Goal: Task Accomplishment & Management: Manage account settings

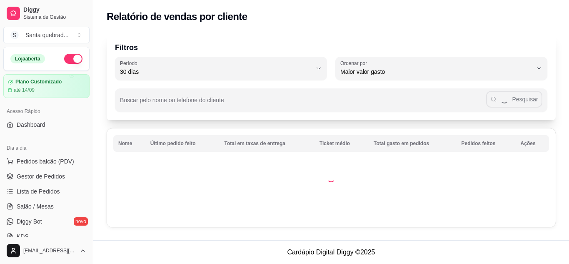
select select "30"
select select "HIGHEST_TOTAL_SPENT_WITH_ORDERS"
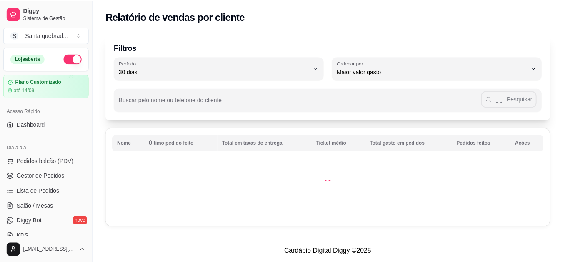
scroll to position [246, 0]
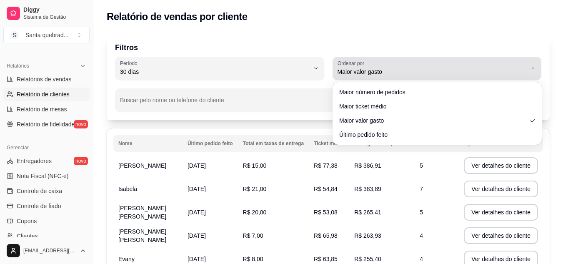
click at [400, 71] on span "Maior valor gasto" at bounding box center [432, 72] width 189 height 8
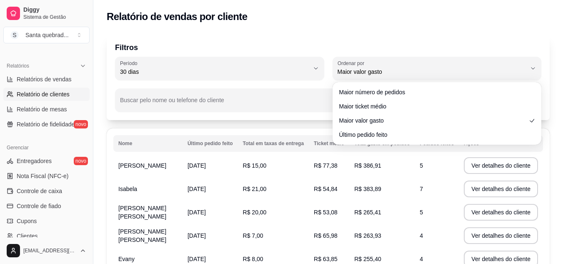
click at [360, 38] on div "Filtros 30 Período Hoje Ontem 7 dias 15 dias 30 dias 45 dias 60 dias Período 30…" at bounding box center [328, 76] width 443 height 87
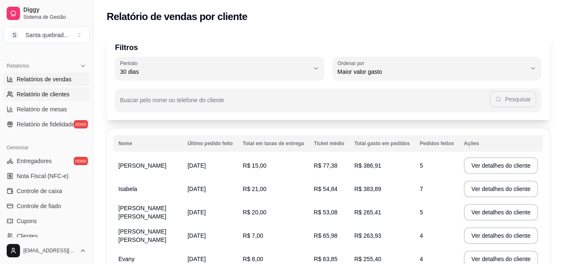
click at [55, 82] on span "Relatórios de vendas" at bounding box center [44, 79] width 55 height 8
select select "ALL"
select select "0"
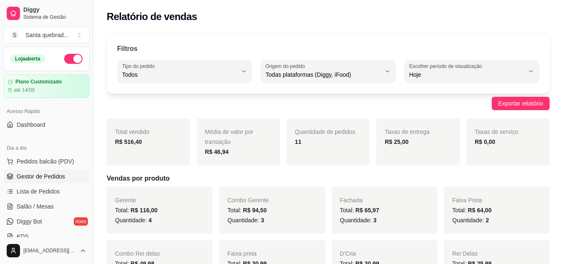
click at [44, 170] on link "Gestor de Pedidos" at bounding box center [46, 176] width 86 height 13
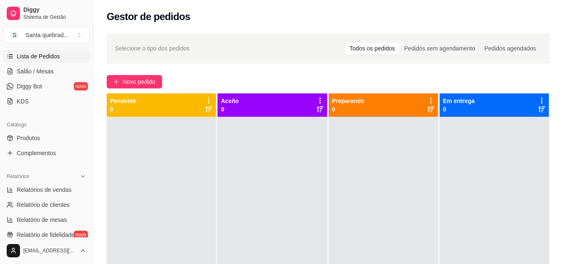
scroll to position [153, 0]
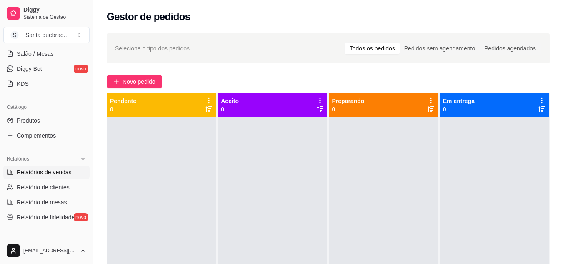
click at [50, 173] on span "Relatórios de vendas" at bounding box center [44, 172] width 55 height 8
select select "ALL"
select select "0"
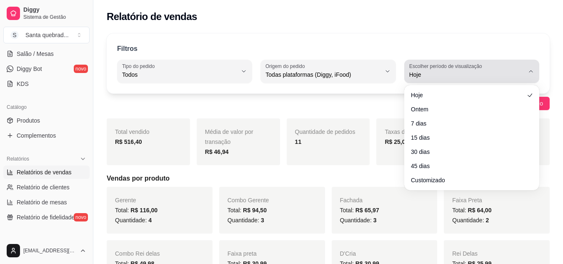
click at [413, 74] on span "Hoje" at bounding box center [466, 74] width 115 height 8
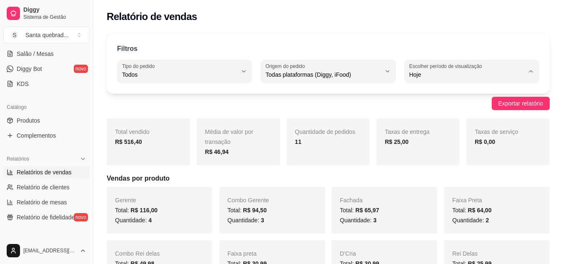
click at [418, 110] on span "Ontem" at bounding box center [467, 108] width 109 height 8
type input "1"
select select "1"
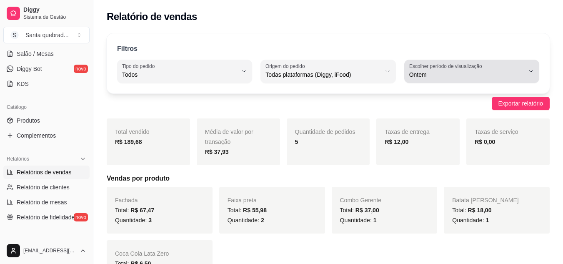
drag, startPoint x: 443, startPoint y: 83, endPoint x: 436, endPoint y: 74, distance: 11.0
click at [436, 74] on div "Filtros ALL Tipo do pedido Todos Entrega Retirada Mesa Consumo local Tipo do pe…" at bounding box center [328, 63] width 443 height 60
click at [436, 74] on span "Ontem" at bounding box center [466, 74] width 115 height 8
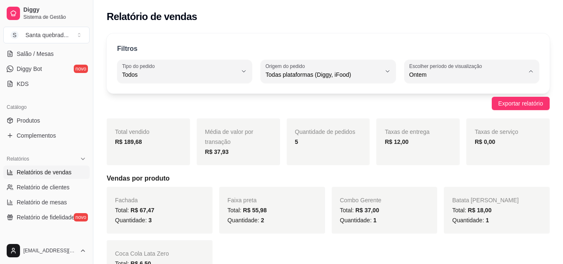
click at [429, 95] on span "Hoje" at bounding box center [467, 94] width 109 height 8
type input "0"
select select "0"
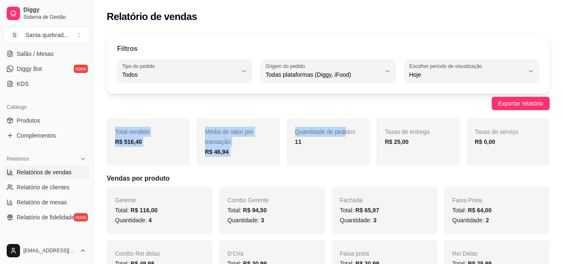
drag, startPoint x: 346, startPoint y: 130, endPoint x: 184, endPoint y: 93, distance: 166.2
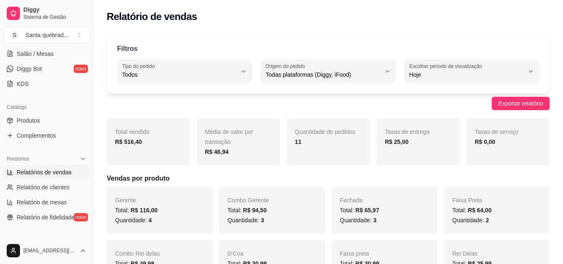
click at [203, 104] on div "Exportar relatório" at bounding box center [328, 103] width 443 height 13
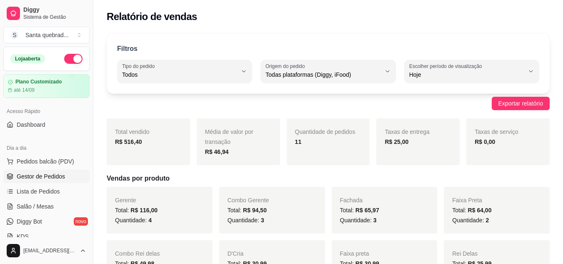
click at [43, 179] on span "Gestor de Pedidos" at bounding box center [41, 176] width 48 height 8
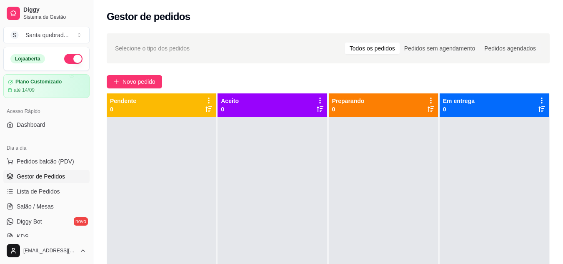
click at [72, 57] on button "button" at bounding box center [73, 59] width 18 height 10
